Goal: Task Accomplishment & Management: Manage account settings

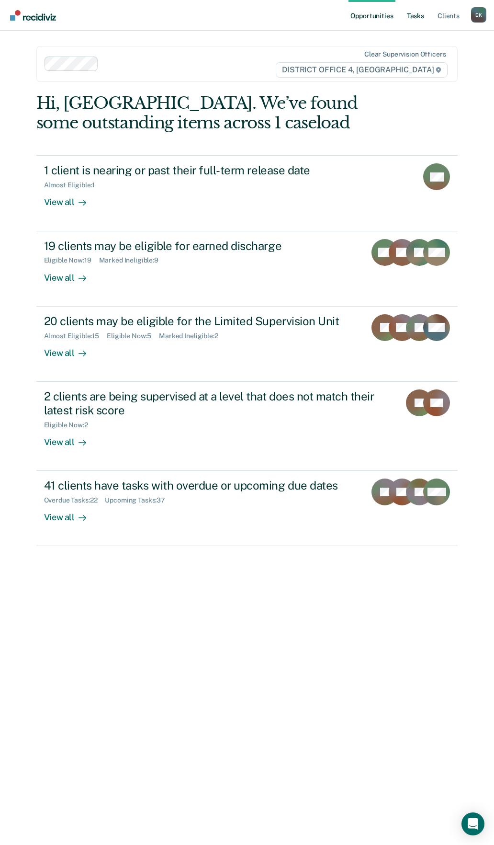
click at [425, 16] on link "Tasks" at bounding box center [415, 15] width 21 height 31
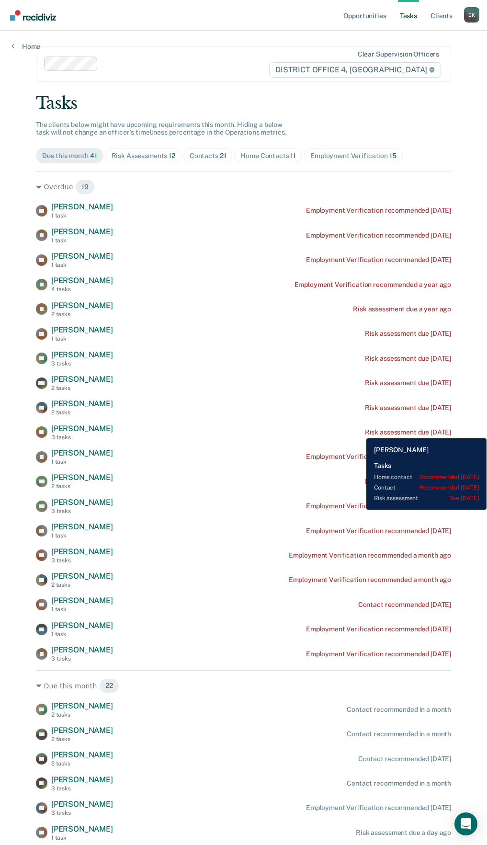
click at [365, 431] on div "Risk assessment due [DATE]" at bounding box center [408, 432] width 86 height 8
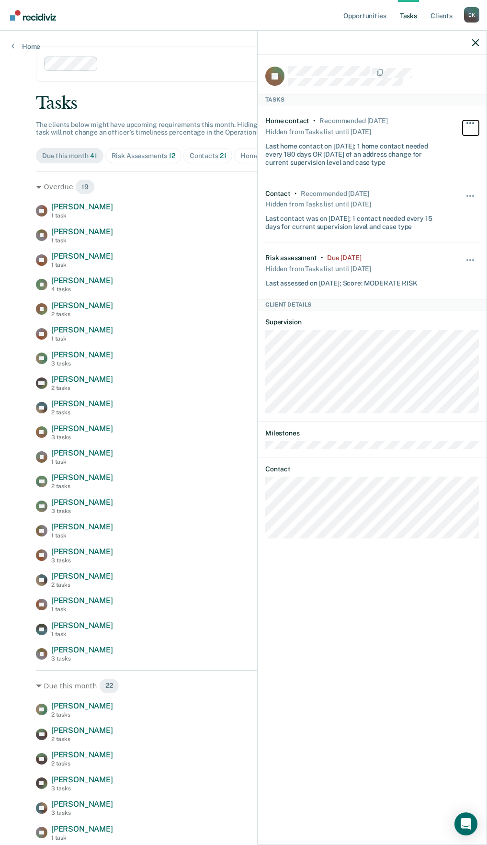
click at [468, 123] on button "button" at bounding box center [471, 127] width 16 height 15
click at [466, 239] on div "Contact • Recommended [DATE] Hidden from Tasks list until [DATE] Last contact w…" at bounding box center [372, 210] width 214 height 64
click at [475, 268] on button "button" at bounding box center [471, 264] width 16 height 15
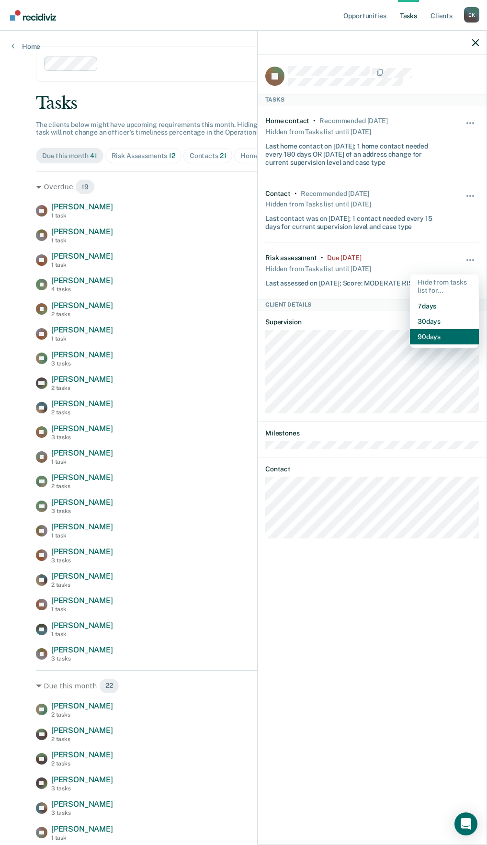
click at [422, 336] on button "90 days" at bounding box center [444, 336] width 69 height 15
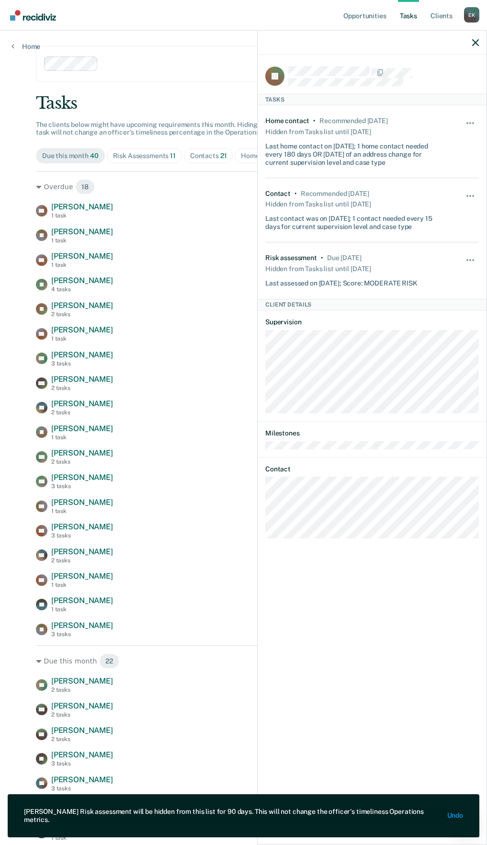
drag, startPoint x: 481, startPoint y: 40, endPoint x: 475, endPoint y: 43, distance: 7.1
click at [476, 43] on div at bounding box center [372, 43] width 229 height 24
click at [475, 43] on icon "button" at bounding box center [475, 42] width 7 height 7
